Goal: Transaction & Acquisition: Purchase product/service

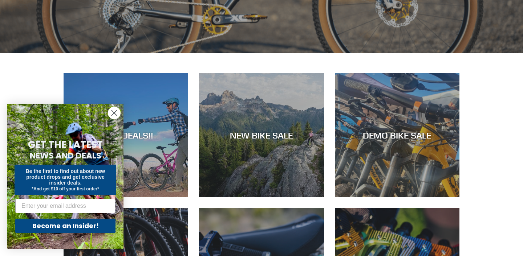
scroll to position [279, 0]
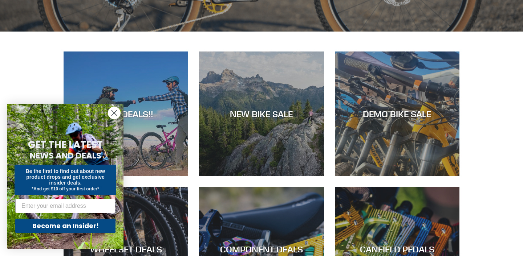
click at [116, 113] on circle "Close dialog" at bounding box center [114, 113] width 12 height 12
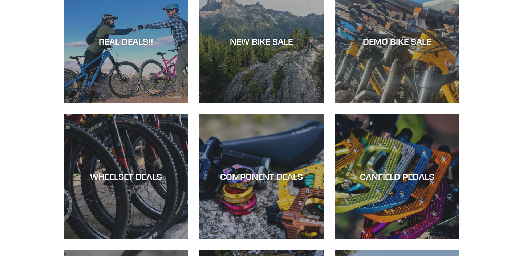
scroll to position [350, 0]
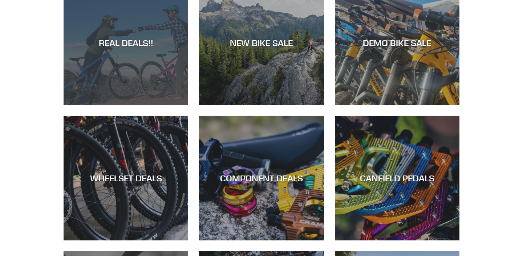
click at [134, 46] on div "REAL DEALS!!" at bounding box center [126, 42] width 125 height 11
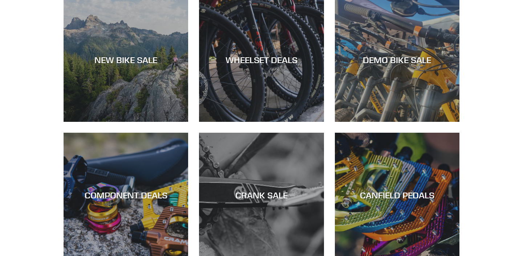
scroll to position [220, 0]
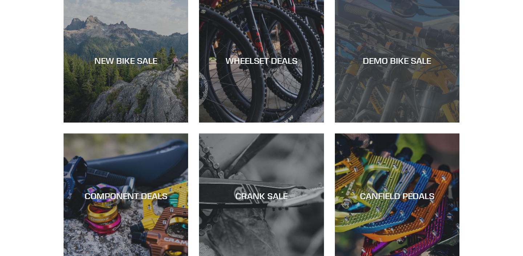
click at [401, 61] on div "DEMO BIKE SALE" at bounding box center [397, 60] width 125 height 11
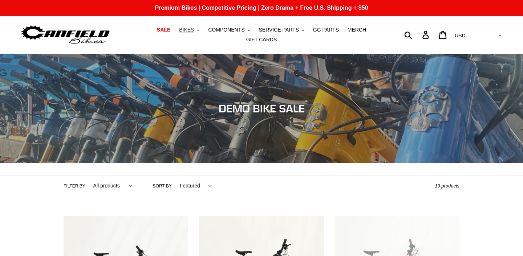
click at [187, 31] on span "BIKES" at bounding box center [186, 30] width 15 height 6
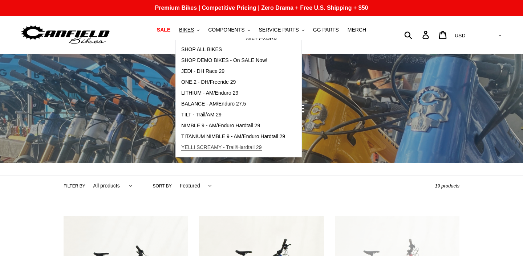
click at [214, 146] on span "YELLI SCREAMY - Trail/Hardtail 29" at bounding box center [221, 148] width 81 height 6
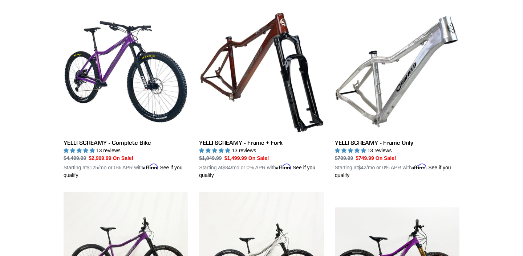
scroll to position [199, 0]
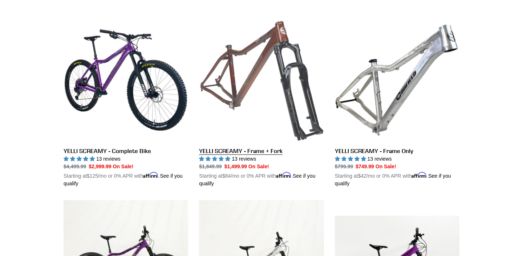
click at [251, 151] on link "YELLI SCREAMY - Frame + Fork" at bounding box center [261, 103] width 125 height 170
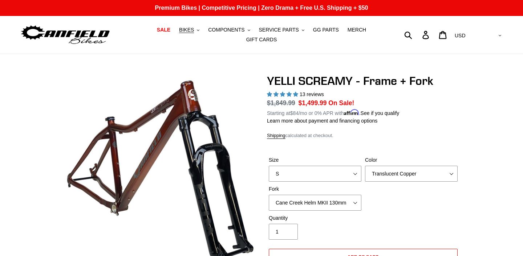
select select "highest-rating"
select select "M"
click option "M" at bounding box center [0, 0] width 0 height 0
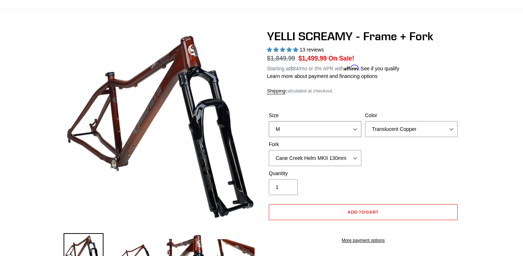
scroll to position [52, 0]
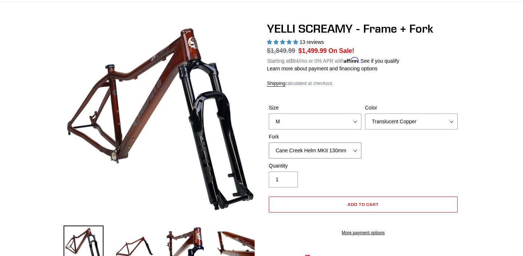
select select "Fox 34 SL Factory Grip X 130mm"
click option "Fox 34 SL Factory Grip X 130mm" at bounding box center [0, 0] width 0 height 0
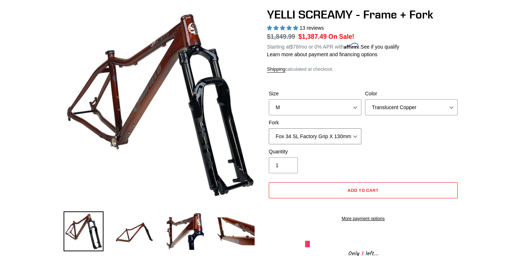
scroll to position [65, 0]
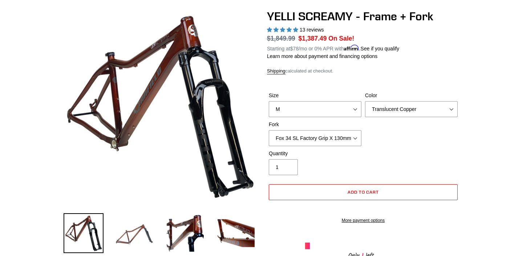
click at [143, 233] on img at bounding box center [134, 234] width 40 height 40
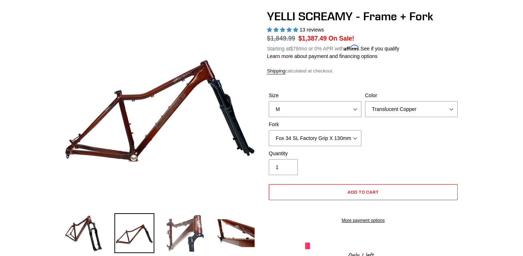
click at [184, 227] on img at bounding box center [185, 234] width 40 height 40
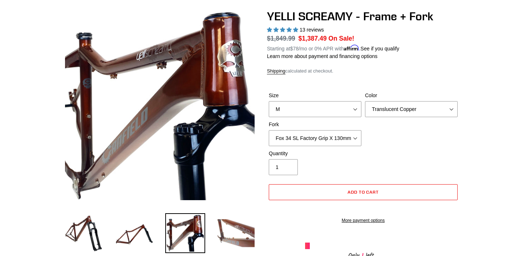
click at [229, 226] on img at bounding box center [236, 234] width 40 height 40
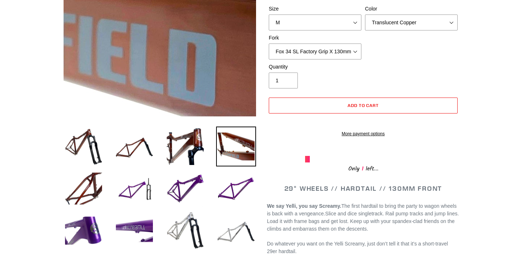
scroll to position [151, 0]
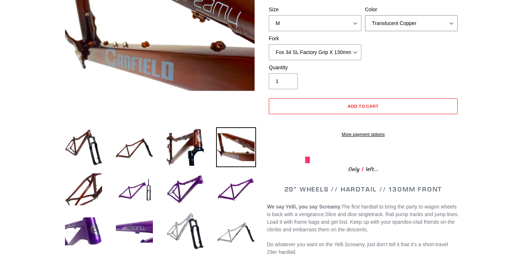
select select "Raw"
click option "Raw" at bounding box center [0, 0] width 0 height 0
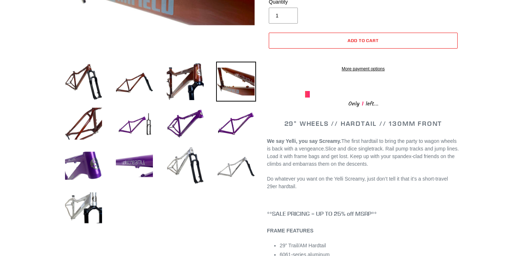
scroll to position [219, 0]
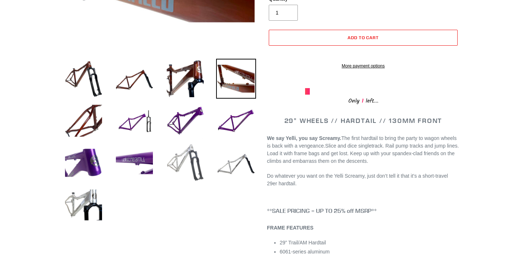
click at [189, 159] on img at bounding box center [185, 163] width 40 height 40
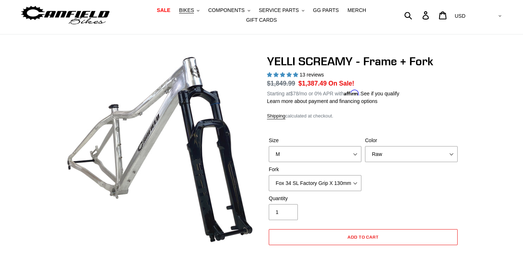
scroll to position [0, 0]
